Goal: Use online tool/utility

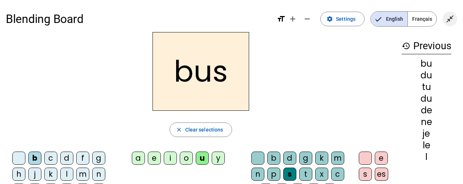
click at [452, 19] on mat-icon "close_fullscreen" at bounding box center [450, 19] width 9 height 9
click at [188, 129] on span "Clear selections" at bounding box center [204, 129] width 38 height 9
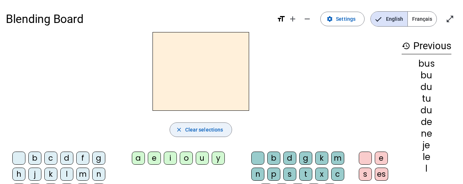
click at [196, 128] on span "Clear selections" at bounding box center [204, 129] width 38 height 9
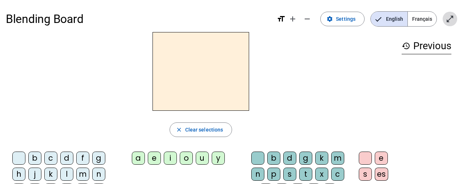
click at [448, 19] on mat-icon "open_in_full" at bounding box center [450, 19] width 9 height 9
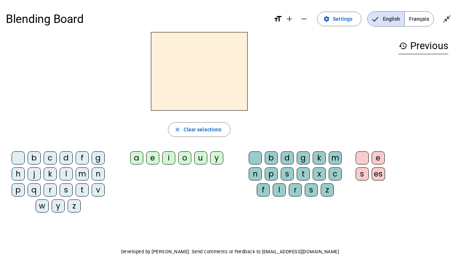
click at [19, 183] on div "p" at bounding box center [18, 189] width 13 height 13
click at [137, 160] on div "a" at bounding box center [136, 157] width 13 height 13
click at [297, 183] on div "r" at bounding box center [295, 189] width 13 height 13
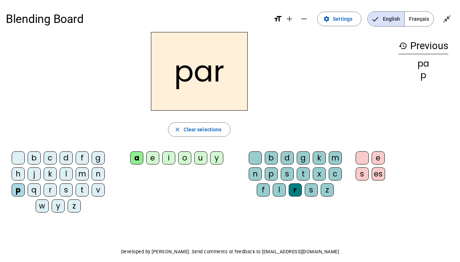
click at [49, 156] on div "c" at bounding box center [50, 157] width 13 height 13
click at [280, 183] on div "l" at bounding box center [279, 189] width 13 height 13
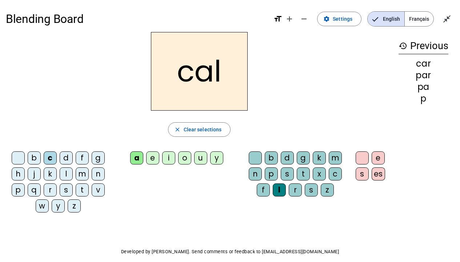
click at [96, 183] on div "v" at bounding box center [98, 189] width 13 height 13
click at [34, 155] on div "b" at bounding box center [34, 157] width 13 height 13
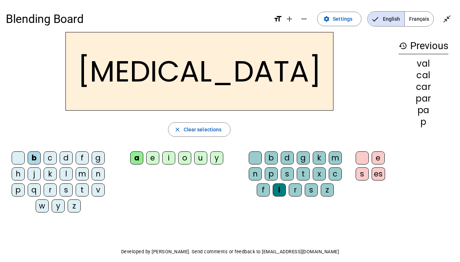
click at [337, 172] on div "c" at bounding box center [335, 173] width 13 height 13
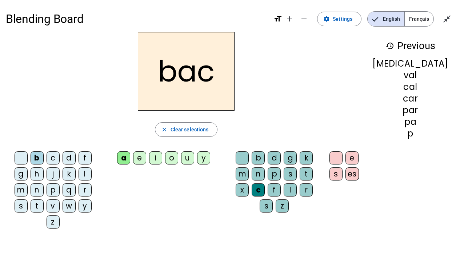
click at [28, 183] on div "s" at bounding box center [21, 205] width 13 height 13
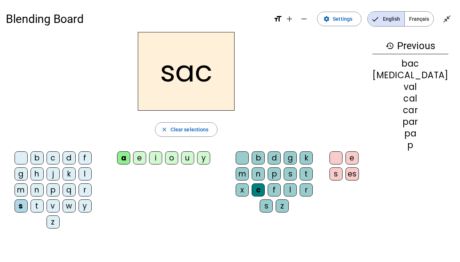
click at [284, 183] on div "l" at bounding box center [290, 189] width 13 height 13
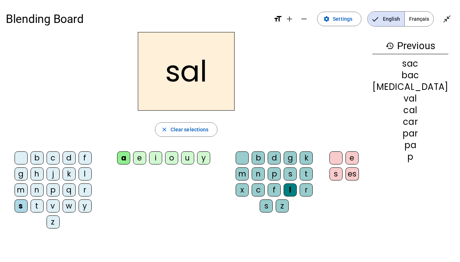
click at [249, 154] on div at bounding box center [242, 157] width 13 height 13
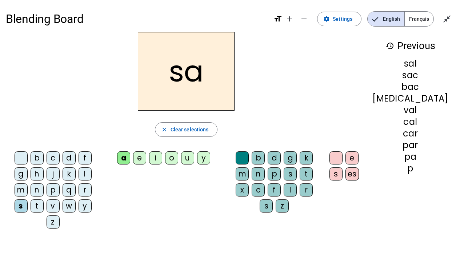
click at [194, 156] on div "u" at bounding box center [187, 157] width 13 height 13
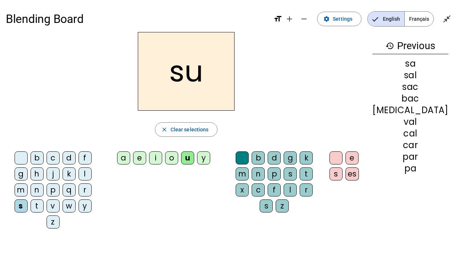
click at [300, 183] on div "r" at bounding box center [306, 189] width 13 height 13
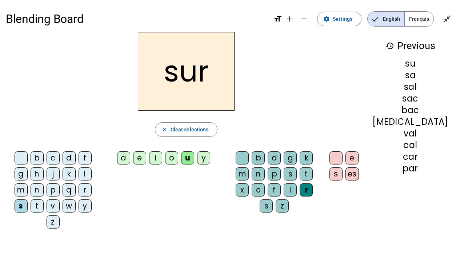
click at [28, 183] on div "m" at bounding box center [21, 189] width 13 height 13
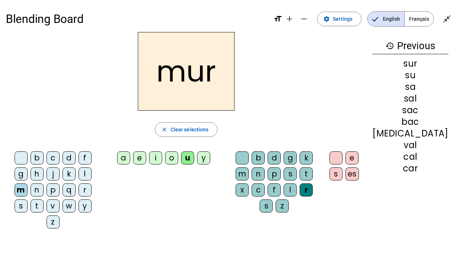
click at [64, 156] on div "d" at bounding box center [69, 157] width 13 height 13
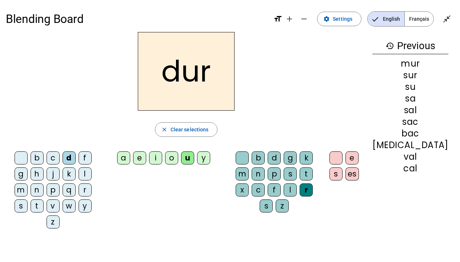
click at [47, 183] on div "p" at bounding box center [53, 189] width 13 height 13
